Goal: Navigation & Orientation: Find specific page/section

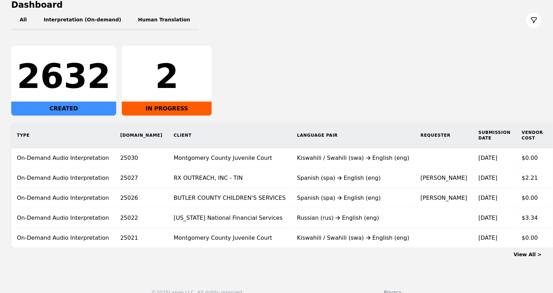
scroll to position [88, 0]
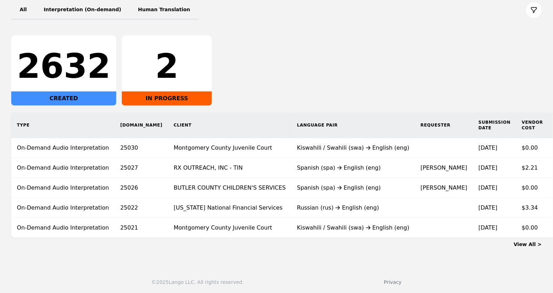
click at [533, 245] on div "View All >" at bounding box center [276, 243] width 530 height 10
click at [532, 247] on link "View All >" at bounding box center [527, 245] width 28 height 6
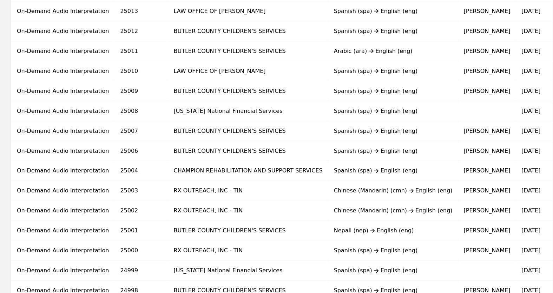
scroll to position [431, 0]
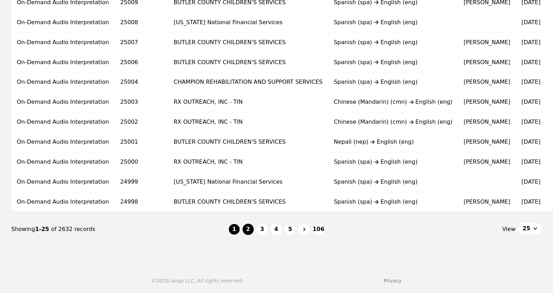
click at [250, 227] on button "2" at bounding box center [247, 229] width 11 height 11
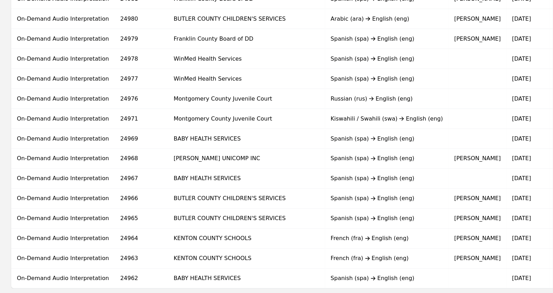
scroll to position [431, 0]
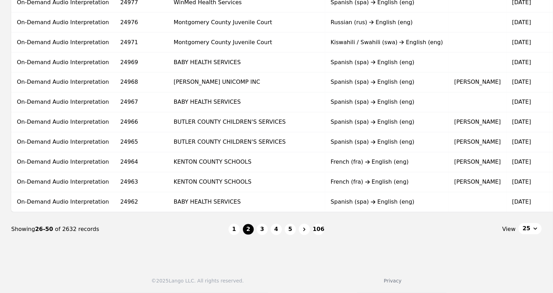
click at [261, 224] on nav "Showing 26-50 of 2632 records 1 2 3 4 5 106 View 25" at bounding box center [276, 230] width 530 height 34
click at [262, 232] on button "3" at bounding box center [262, 229] width 11 height 11
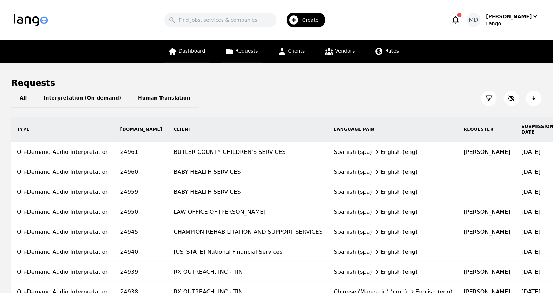
click at [187, 50] on span "Dashboard" at bounding box center [192, 51] width 27 height 6
